Goal: Navigation & Orientation: Understand site structure

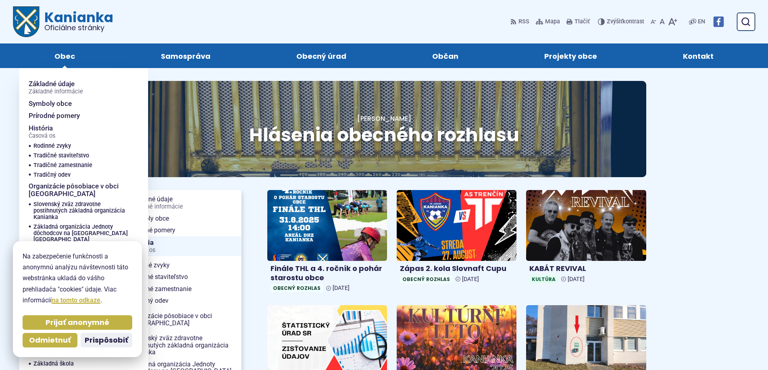
click at [74, 57] on link "Obec" at bounding box center [64, 56] width 90 height 25
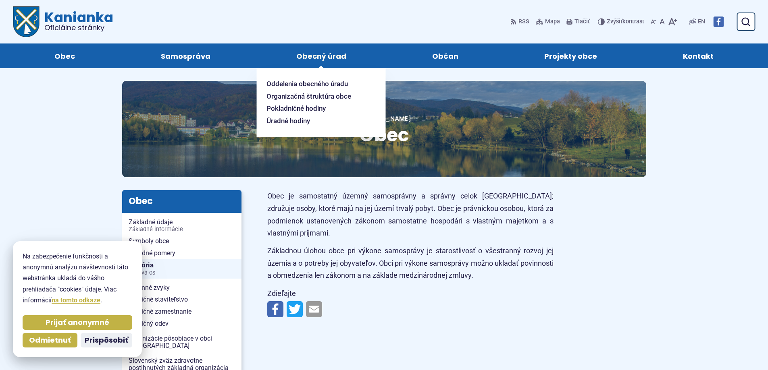
click at [318, 60] on span "Obecný úrad" at bounding box center [321, 56] width 50 height 25
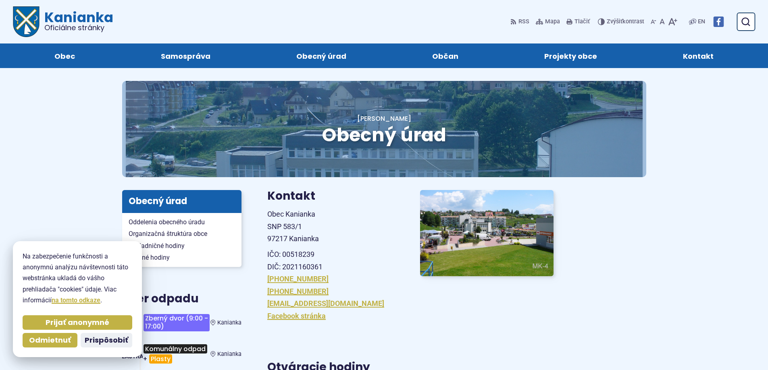
click at [55, 27] on span "Oficiálne stránky" at bounding box center [78, 27] width 69 height 7
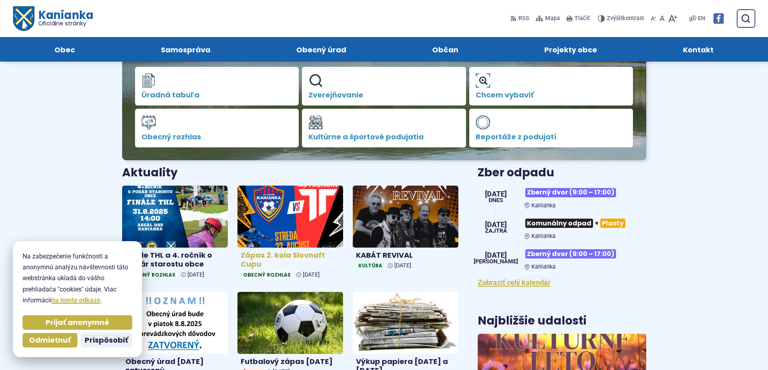
scroll to position [121, 0]
